Goal: Information Seeking & Learning: Learn about a topic

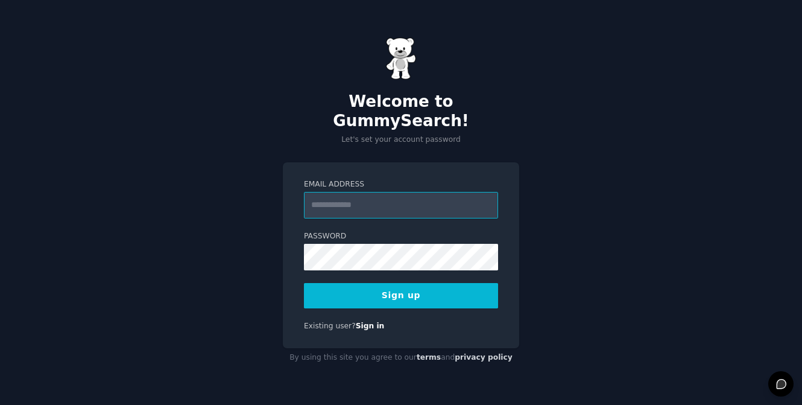
click at [373, 194] on input "Email Address" at bounding box center [401, 205] width 194 height 27
type input "**********"
click at [394, 289] on button "Sign up" at bounding box center [401, 295] width 194 height 25
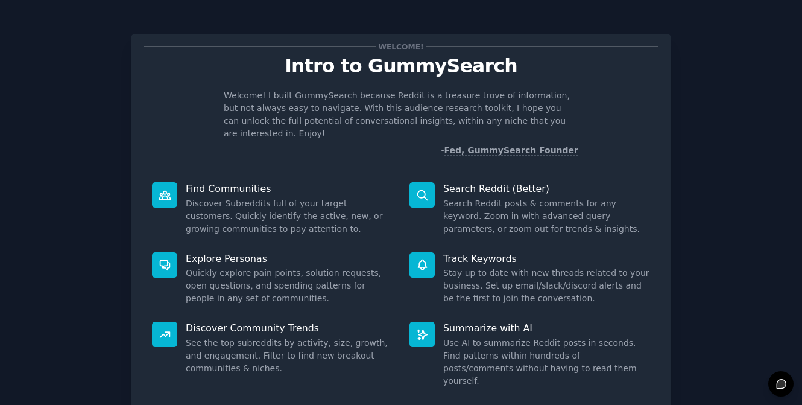
scroll to position [26, 0]
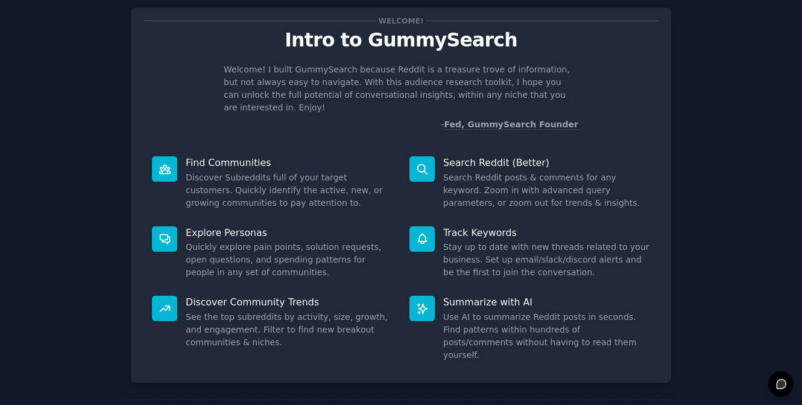
click at [467, 226] on p "Track Keywords" at bounding box center [546, 232] width 207 height 13
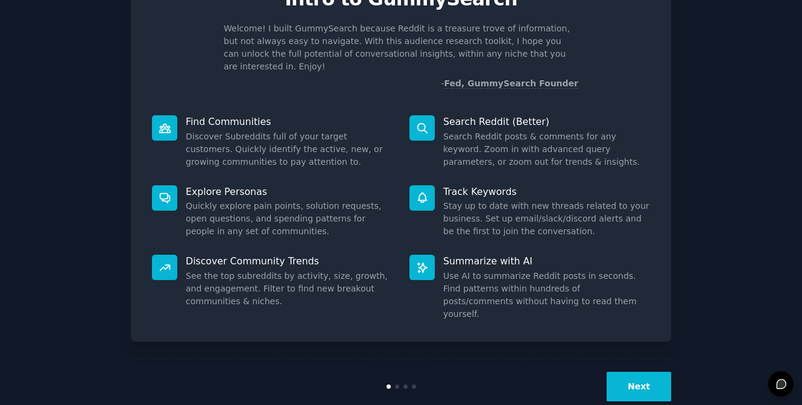
click at [649, 372] on button "Next" at bounding box center [639, 387] width 65 height 30
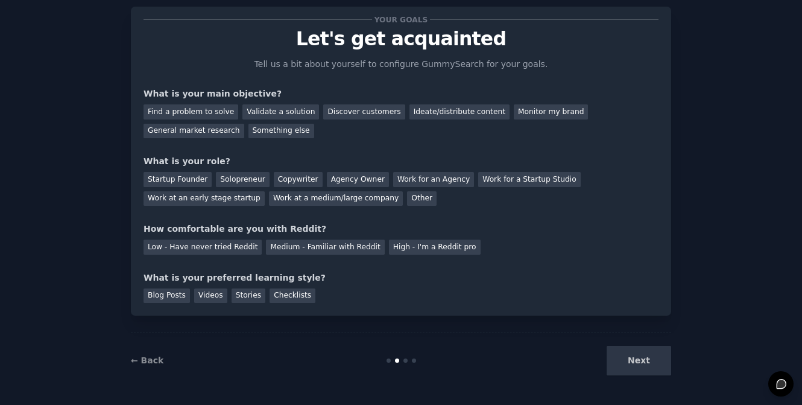
click at [649, 351] on div "Next" at bounding box center [581, 361] width 180 height 30
click at [645, 363] on div "Next" at bounding box center [581, 361] width 180 height 30
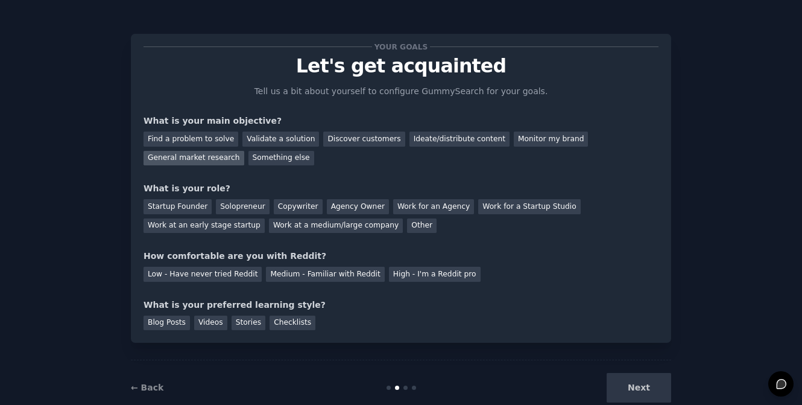
click at [211, 159] on div "General market research" at bounding box center [194, 158] width 101 height 15
click at [320, 274] on div "Medium - Familiar with Reddit" at bounding box center [325, 274] width 118 height 15
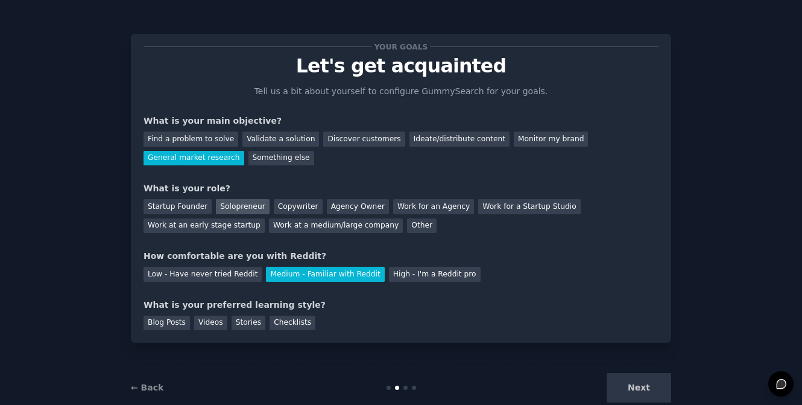
click at [244, 211] on div "Solopreneur" at bounding box center [242, 206] width 53 height 15
click at [159, 326] on div "Blog Posts" at bounding box center [167, 322] width 46 height 15
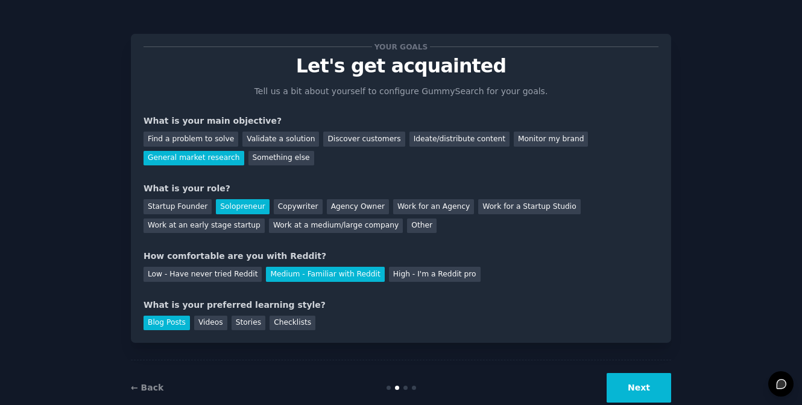
click at [618, 396] on button "Next" at bounding box center [639, 388] width 65 height 30
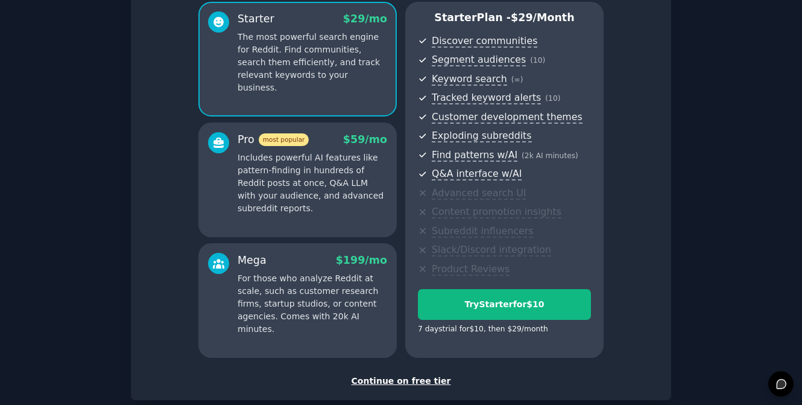
scroll to position [132, 0]
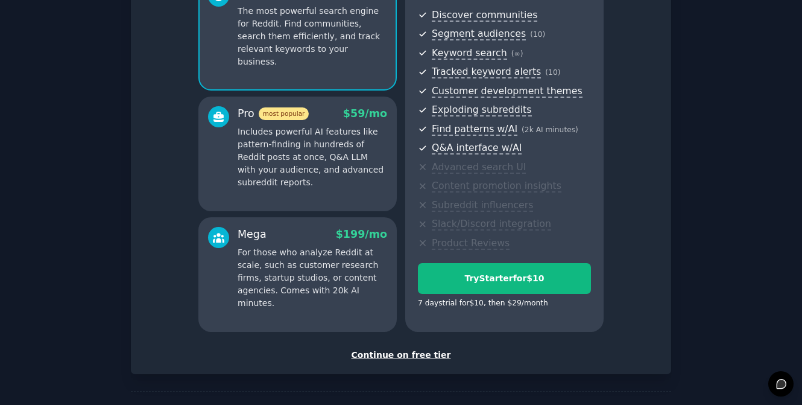
click at [408, 358] on div "Continue on free tier" at bounding box center [401, 355] width 515 height 13
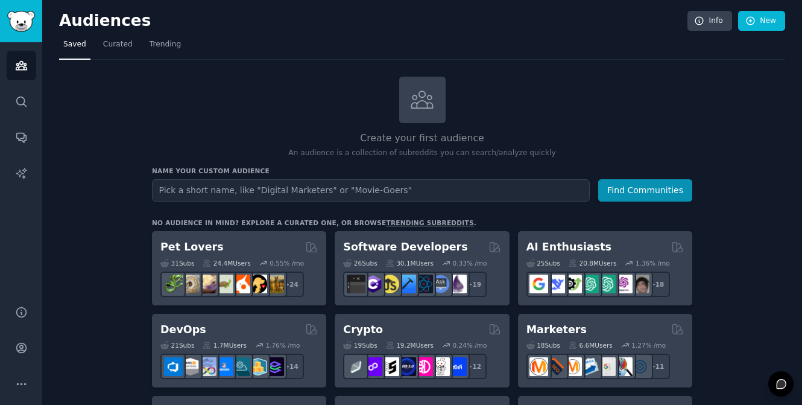
click at [285, 194] on input "text" at bounding box center [371, 190] width 438 height 22
type input "lululemon"
drag, startPoint x: 211, startPoint y: 189, endPoint x: 136, endPoint y: 182, distance: 75.7
click at [111, 46] on span "Curated" at bounding box center [118, 44] width 30 height 11
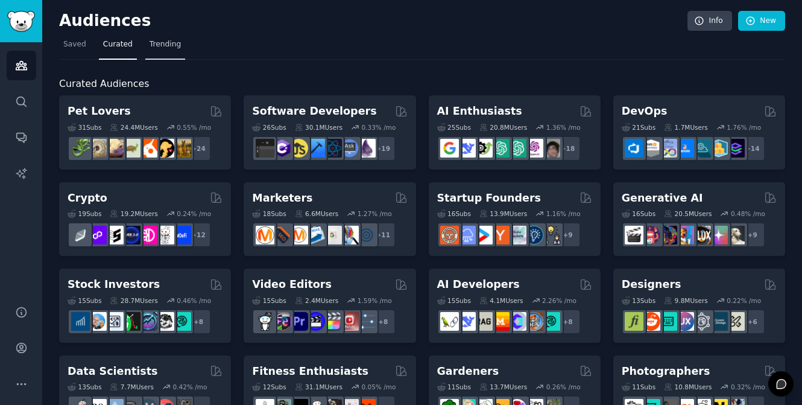
click at [163, 42] on span "Trending" at bounding box center [165, 44] width 31 height 11
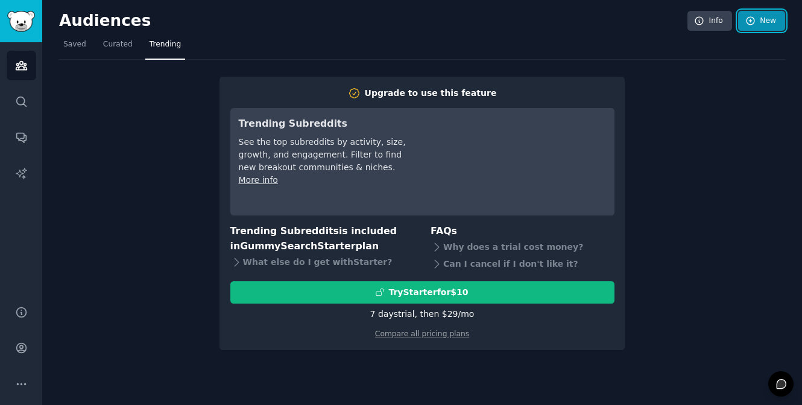
click at [766, 23] on link "New" at bounding box center [761, 21] width 47 height 21
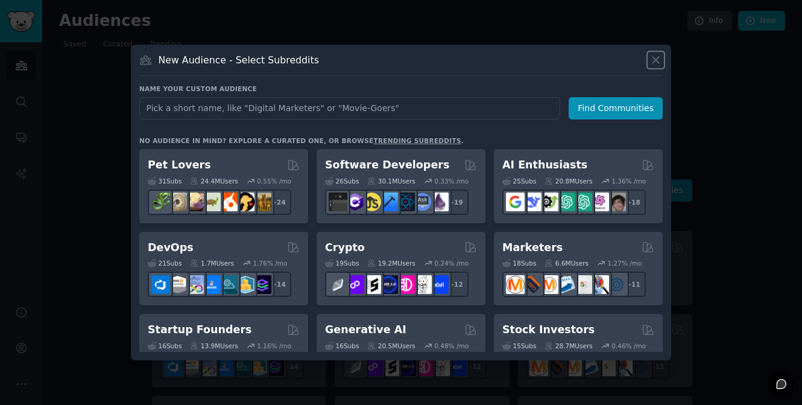
click at [651, 59] on icon at bounding box center [656, 60] width 13 height 13
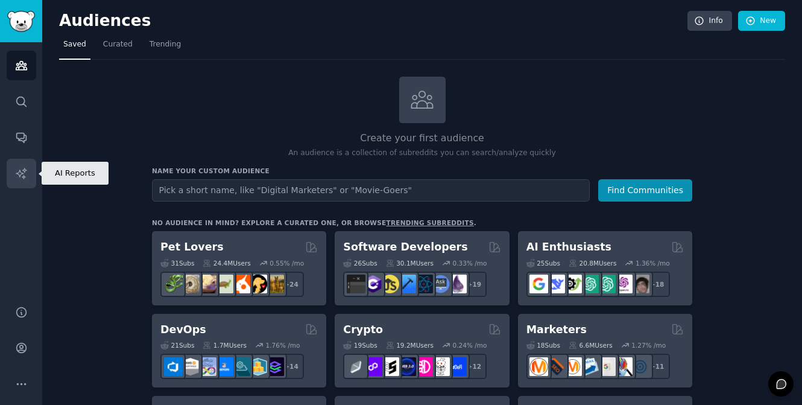
click at [22, 173] on icon "Sidebar" at bounding box center [21, 173] width 10 height 10
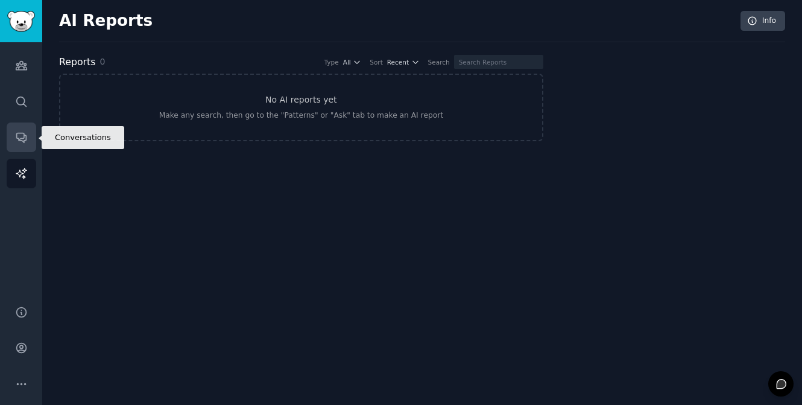
click at [21, 136] on icon "Sidebar" at bounding box center [21, 137] width 13 height 13
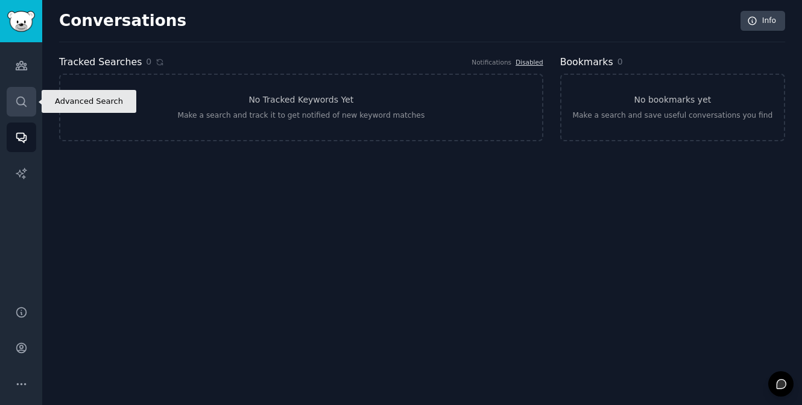
click at [21, 98] on icon "Sidebar" at bounding box center [21, 101] width 13 height 13
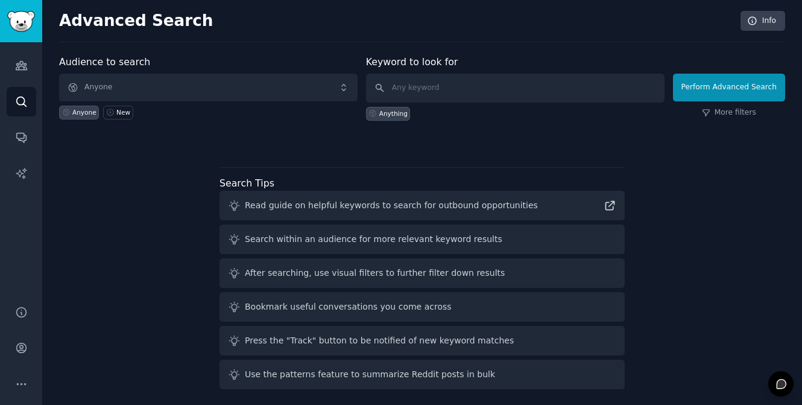
scroll to position [5, 0]
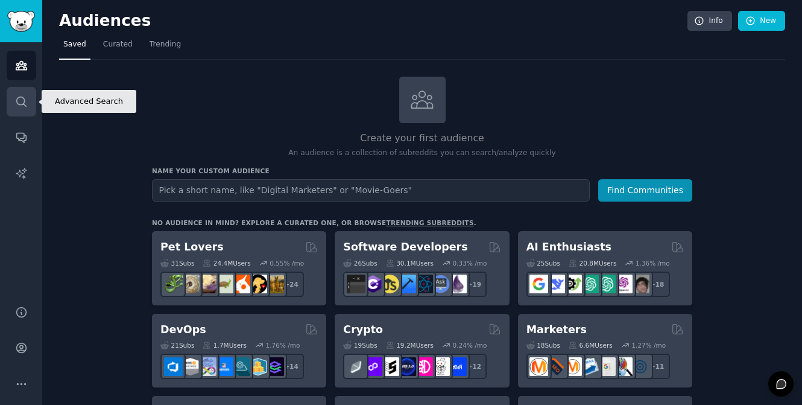
click at [19, 109] on link "Search" at bounding box center [22, 102] width 30 height 30
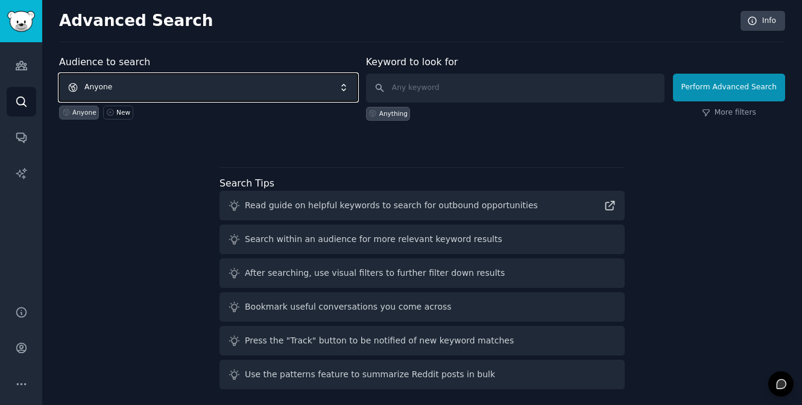
click at [239, 83] on span "Anyone" at bounding box center [208, 88] width 299 height 28
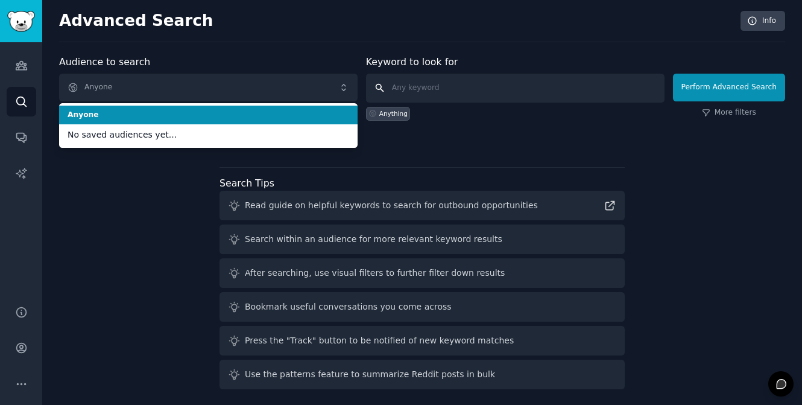
click at [440, 76] on input "text" at bounding box center [515, 88] width 299 height 29
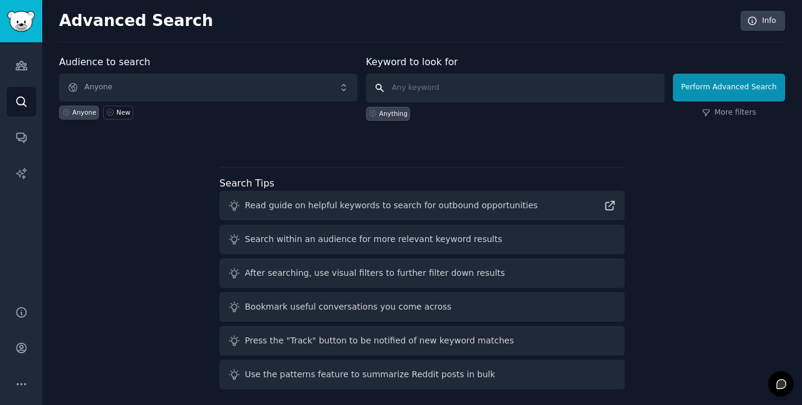
paste input "lululemon"
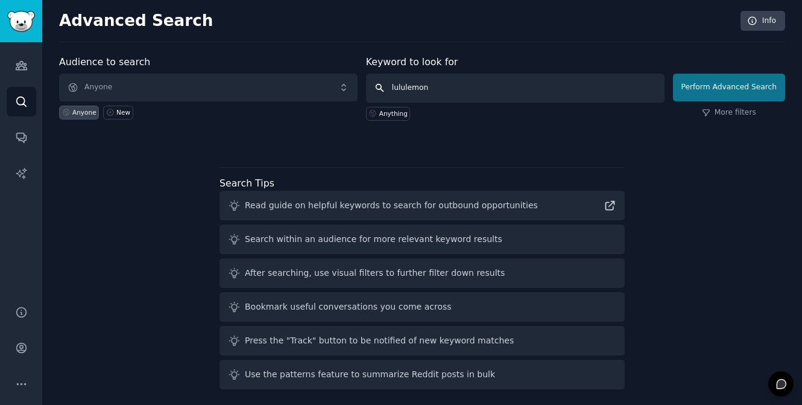
type input "lululemon"
click at [709, 87] on button "Perform Advanced Search" at bounding box center [729, 88] width 112 height 28
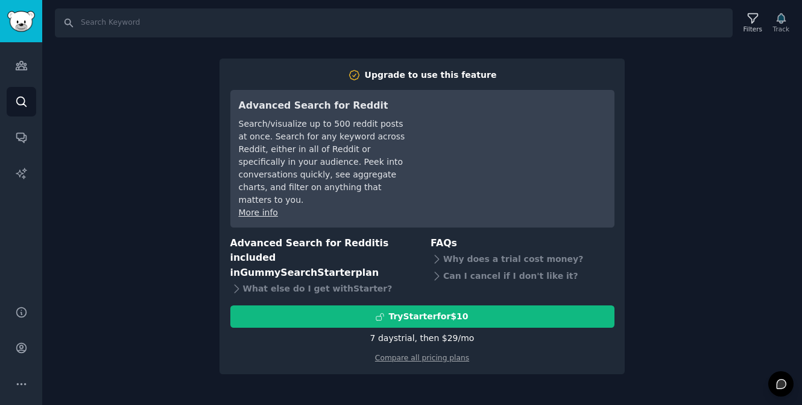
click at [665, 236] on div "Search Filters Track Upgrade to use this feature Advanced Search for Reddit Sea…" at bounding box center [422, 202] width 760 height 405
